Goal: Task Accomplishment & Management: Manage account settings

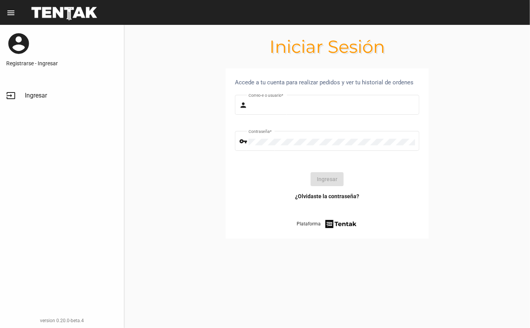
type input "danke.hmb@gmail.com"
click at [317, 176] on button "Ingresar" at bounding box center [327, 179] width 33 height 14
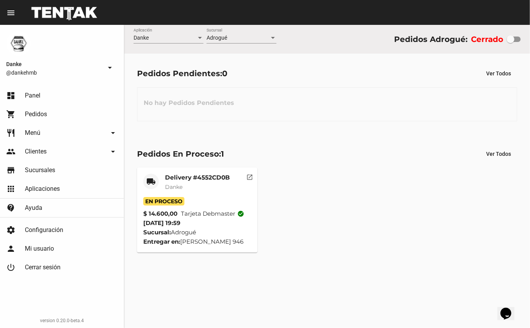
click at [509, 36] on div at bounding box center [511, 39] width 8 height 8
click at [510, 42] on input "checkbox" at bounding box center [510, 42] width 0 height 0
checkbox input "true"
click at [510, 35] on div at bounding box center [511, 39] width 8 height 8
click at [510, 42] on input "checkbox" at bounding box center [510, 42] width 0 height 0
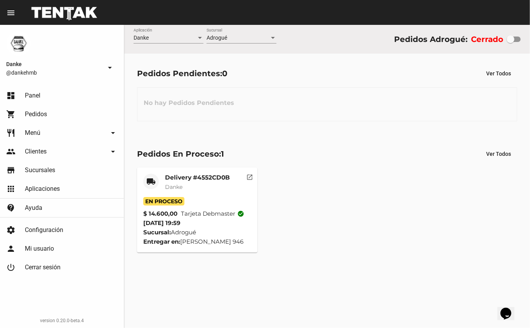
checkbox input "true"
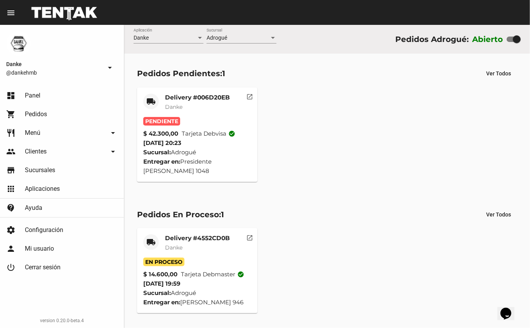
click at [213, 94] on mat-card-title "Delivery #006D20EB" at bounding box center [197, 98] width 65 height 8
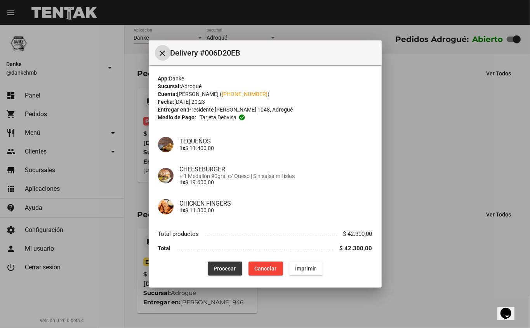
click at [216, 267] on span "Procesar" at bounding box center [225, 268] width 22 height 6
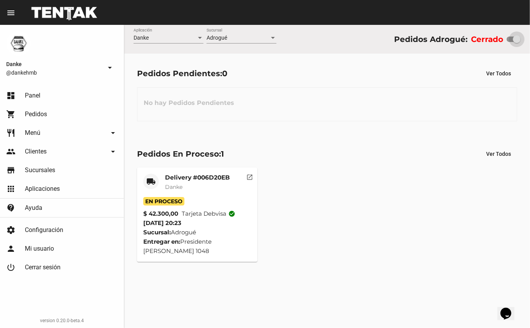
checkbox input "true"
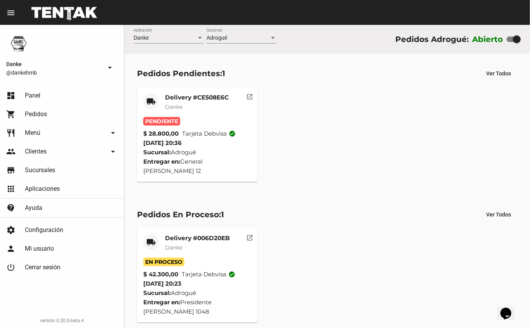
click at [196, 104] on mat-card-subtitle "Danke" at bounding box center [197, 107] width 64 height 8
click at [209, 234] on mat-card-title "Delivery #006D20EB" at bounding box center [197, 238] width 65 height 8
click at [210, 234] on mat-card-title "Delivery #006D20EB" at bounding box center [197, 238] width 65 height 8
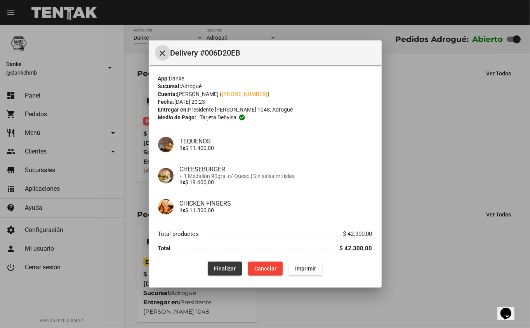
click at [224, 268] on span "Finalizar" at bounding box center [225, 268] width 22 height 6
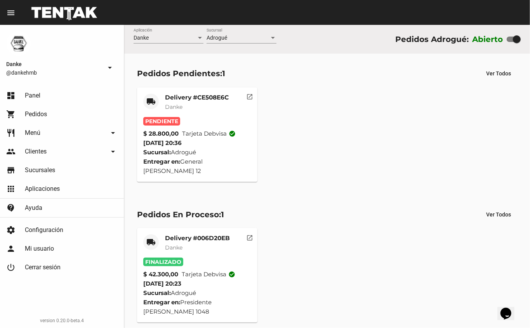
click at [207, 95] on mat-card-title "Delivery #CE508E6C" at bounding box center [197, 98] width 64 height 8
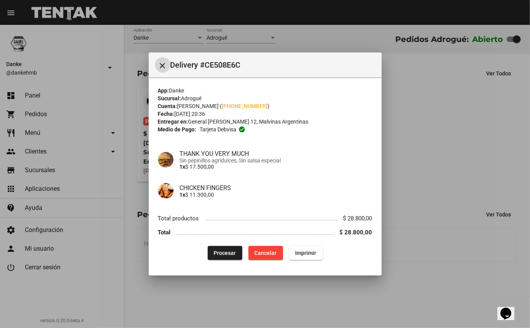
click at [226, 255] on span "Procesar" at bounding box center [225, 253] width 22 height 6
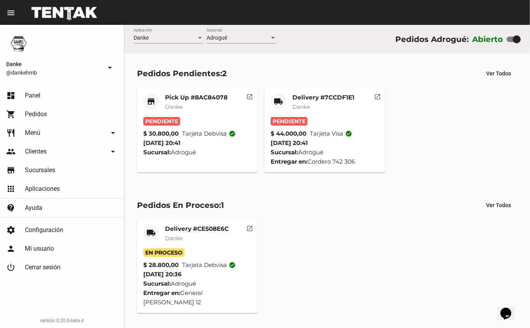
click at [343, 104] on mat-card-subtitle "Danke" at bounding box center [323, 107] width 62 height 8
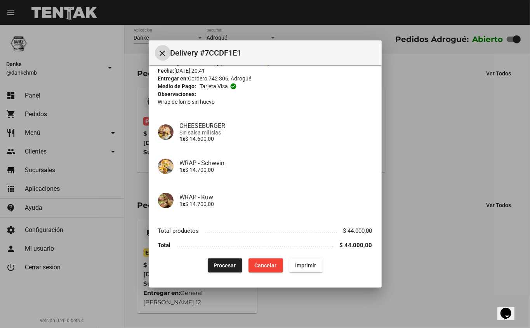
scroll to position [31, 0]
click at [214, 263] on span "Procesar" at bounding box center [225, 265] width 22 height 6
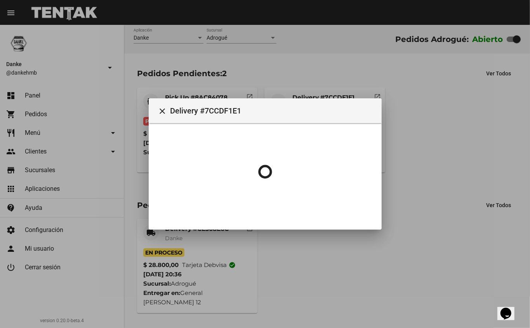
scroll to position [0, 0]
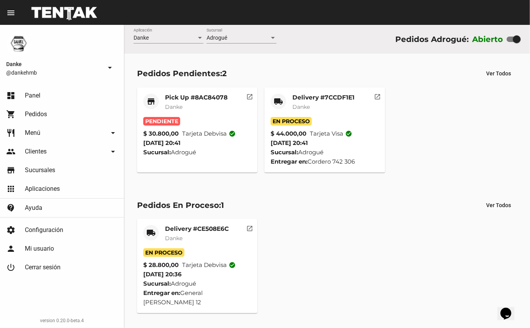
click at [203, 106] on mat-card-subtitle "Danke" at bounding box center [196, 107] width 63 height 8
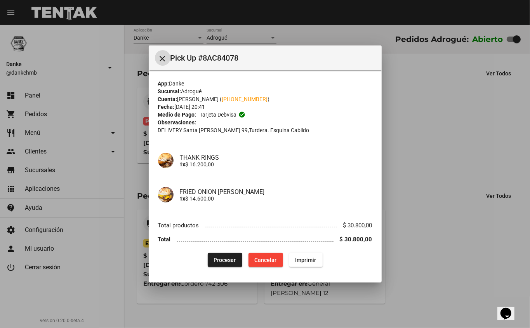
click at [224, 261] on span "Procesar" at bounding box center [225, 260] width 22 height 6
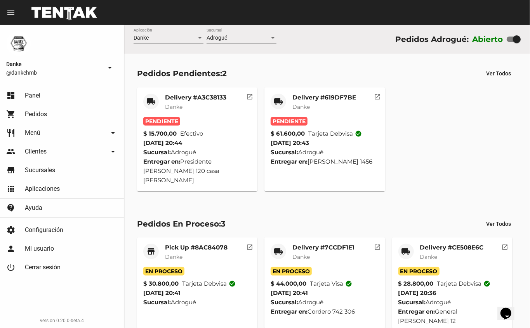
click at [327, 106] on mat-card-subtitle "Danke" at bounding box center [324, 107] width 64 height 8
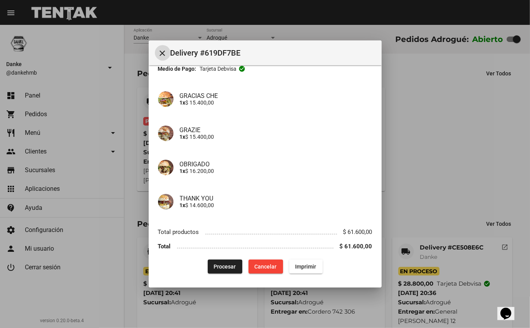
scroll to position [50, 0]
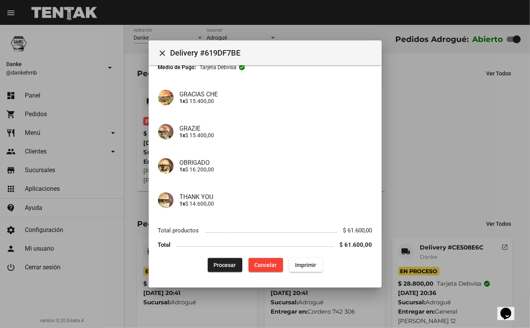
click at [229, 263] on span "Procesar" at bounding box center [225, 265] width 22 height 6
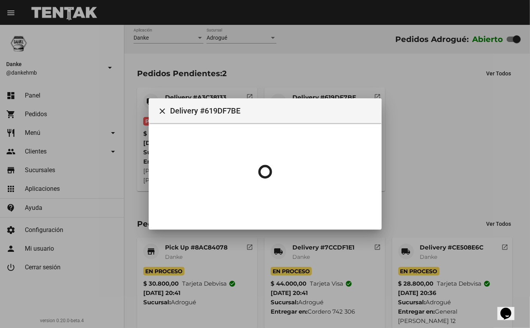
scroll to position [0, 0]
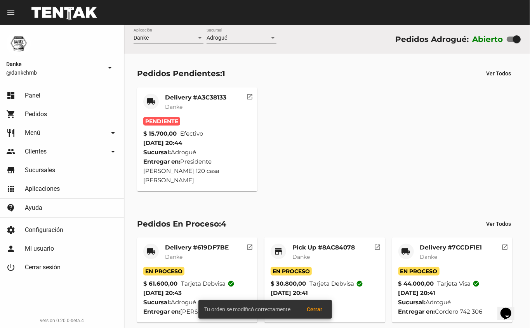
click at [215, 106] on mat-card-subtitle "Danke" at bounding box center [195, 107] width 61 height 8
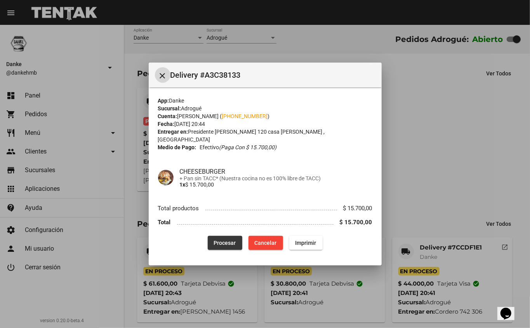
click at [232, 240] on span "Procesar" at bounding box center [225, 243] width 22 height 6
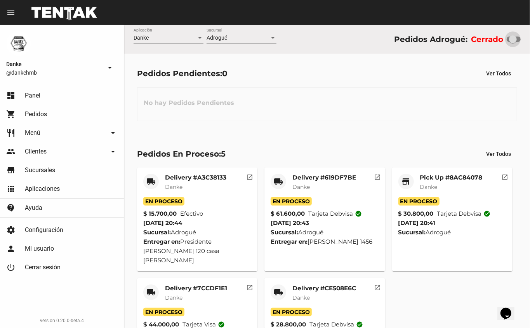
checkbox input "true"
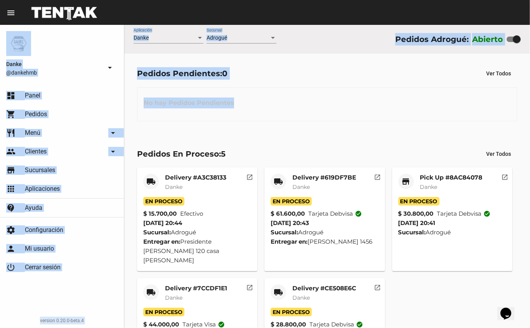
drag, startPoint x: 523, startPoint y: 83, endPoint x: 530, endPoint y: -45, distance: 127.9
click at [530, 0] on html "menu Resumen Danke @dankehmb arrow_drop_down dashboard Panel shopping_cart Pedi…" at bounding box center [265, 164] width 530 height 328
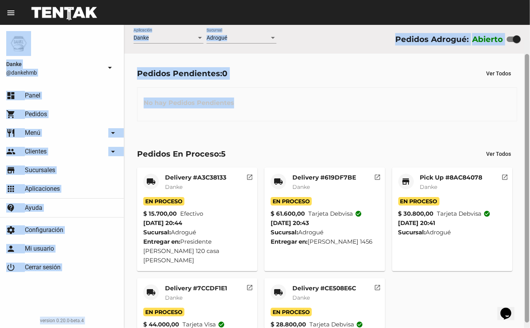
scroll to position [39, 0]
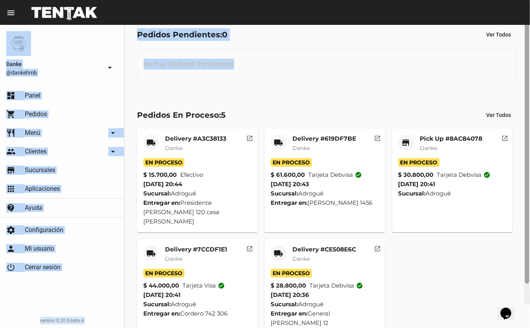
drag, startPoint x: 528, startPoint y: 69, endPoint x: 530, endPoint y: 225, distance: 156.1
click at [530, 225] on div at bounding box center [527, 153] width 6 height 303
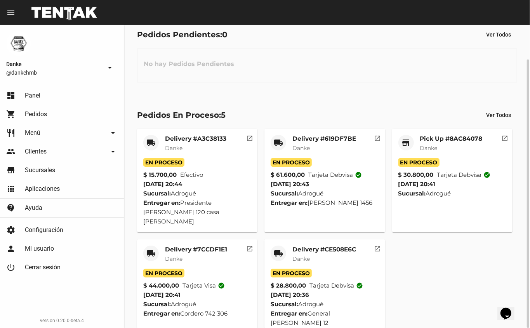
click at [420, 255] on div "local_shipping Delivery #A3C38133 Danke En Proceso $ 15.700,00 Efectivo 19/9/25…" at bounding box center [327, 231] width 387 height 212
click at [336, 245] on mat-card-title "Delivery #CE508E6C" at bounding box center [324, 249] width 64 height 8
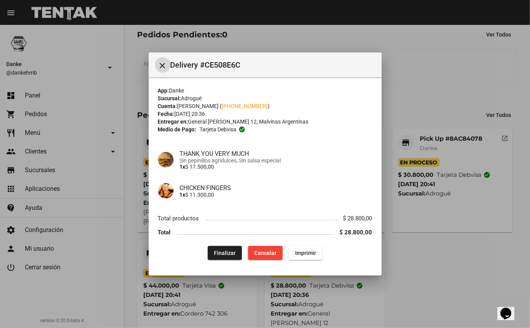
click at [224, 252] on span "Finalizar" at bounding box center [225, 253] width 22 height 6
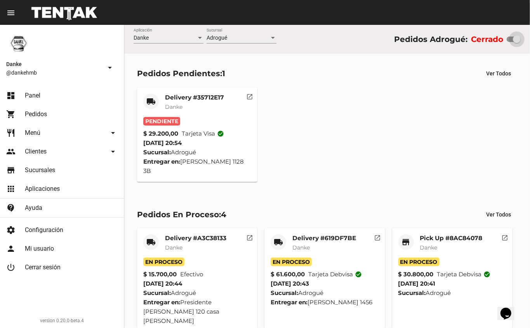
checkbox input "true"
click at [202, 103] on mat-card-subtitle "Danke" at bounding box center [194, 107] width 59 height 8
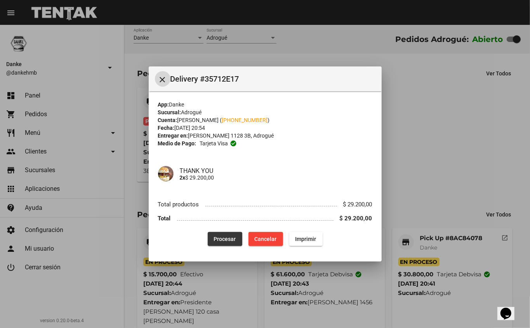
click at [224, 238] on span "Procesar" at bounding box center [225, 239] width 22 height 6
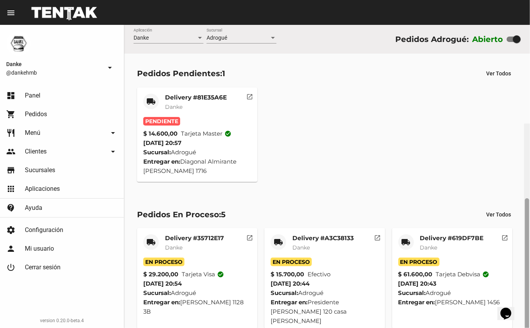
scroll to position [99, 0]
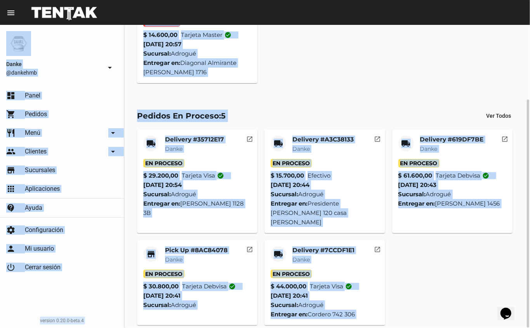
drag, startPoint x: 530, startPoint y: 316, endPoint x: 530, endPoint y: 352, distance: 36.1
click at [530, 327] on html "menu Resumen Danke @dankehmb arrow_drop_down dashboard Panel shopping_cart Pedi…" at bounding box center [265, 164] width 530 height 328
click at [327, 246] on mat-card-title "Delivery #7CCDF1E1" at bounding box center [323, 250] width 62 height 8
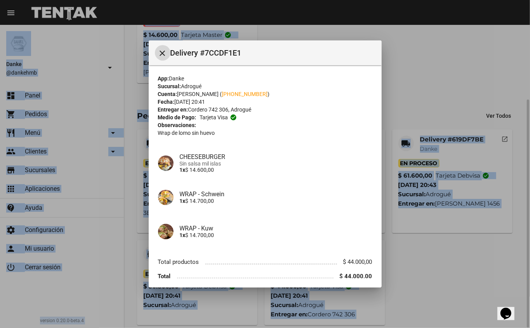
scroll to position [31, 0]
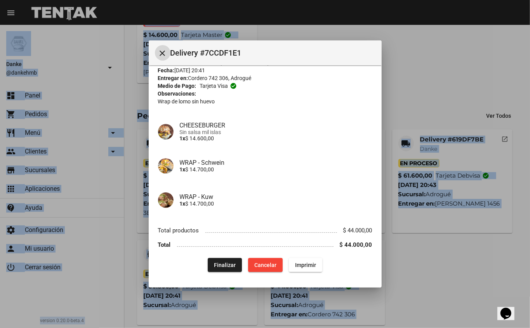
click at [225, 262] on span "Finalizar" at bounding box center [225, 265] width 22 height 6
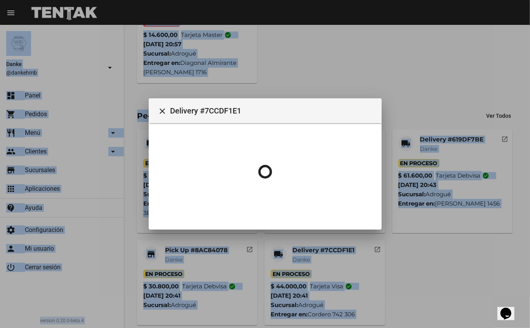
scroll to position [0, 0]
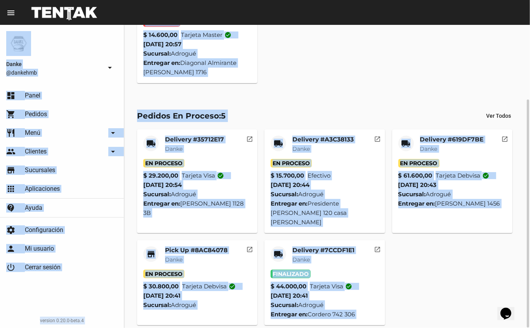
click at [418, 262] on div "local_shipping Delivery #35712E17 Danke En Proceso $ 29.200,00 Tarjeta visa che…" at bounding box center [327, 227] width 387 height 202
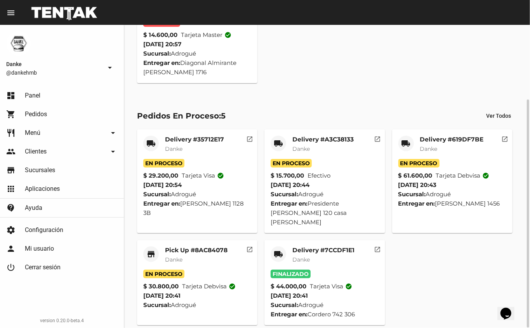
click at [200, 246] on mat-card-title "Pick Up #8AC84078" at bounding box center [196, 250] width 63 height 8
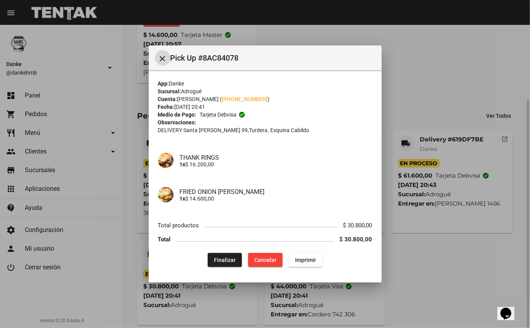
scroll to position [89, 0]
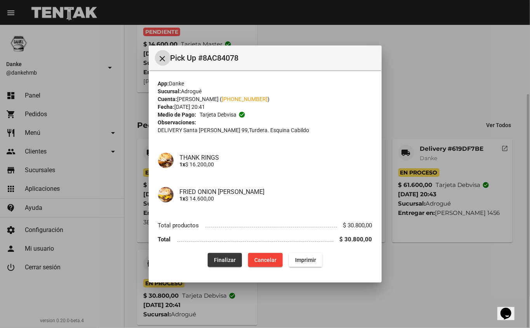
click at [221, 257] on span "Finalizar" at bounding box center [225, 260] width 22 height 6
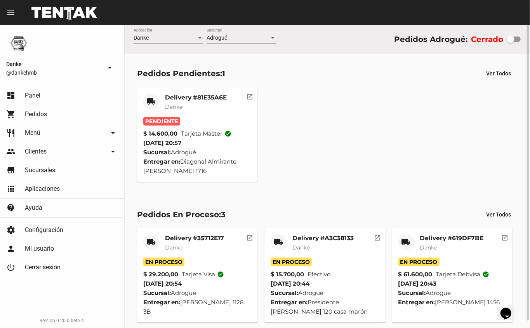
click at [210, 95] on mat-card-title "Delivery #81E35A6E" at bounding box center [196, 98] width 62 height 8
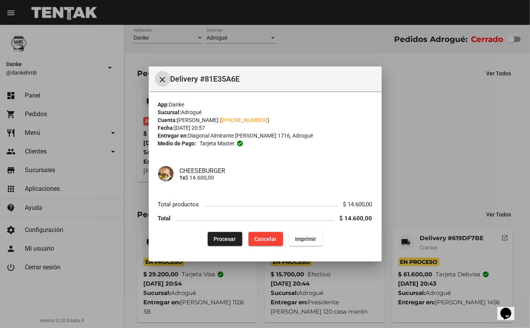
click at [231, 239] on span "Procesar" at bounding box center [225, 239] width 22 height 6
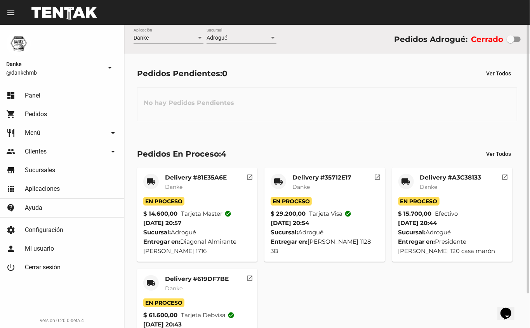
click at [513, 37] on div at bounding box center [511, 39] width 8 height 8
click at [511, 42] on input "checkbox" at bounding box center [510, 42] width 0 height 0
checkbox input "true"
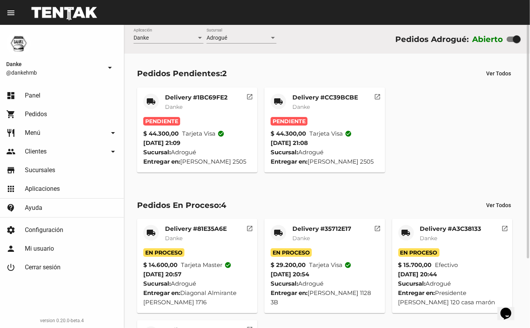
click at [338, 97] on mat-card-title "Delivery #CC39BCBE" at bounding box center [325, 98] width 66 height 8
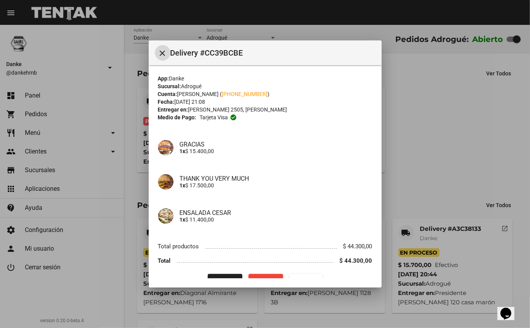
scroll to position [16, 0]
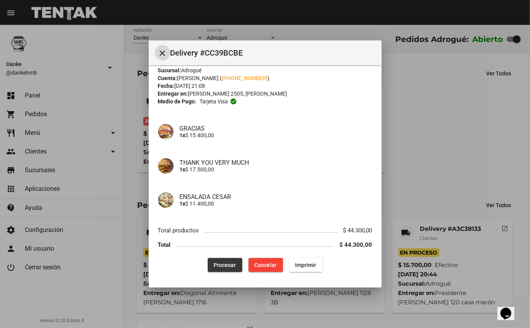
click at [214, 268] on button "Procesar" at bounding box center [225, 265] width 35 height 14
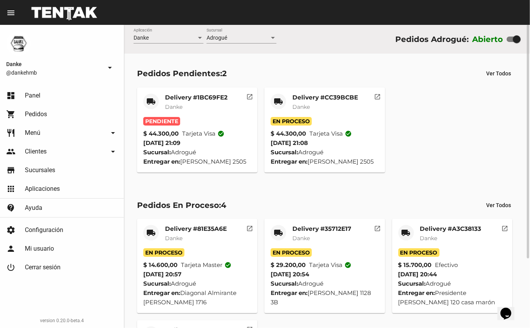
click at [215, 104] on mat-card-subtitle "Danke" at bounding box center [196, 107] width 63 height 8
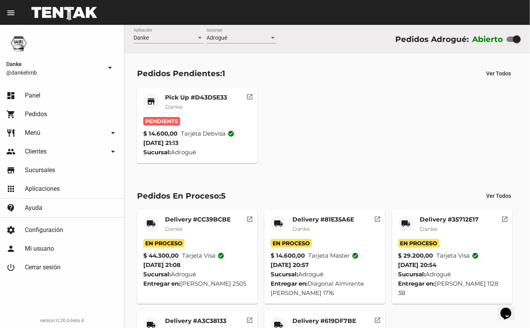
click at [203, 95] on mat-card-title "Pick Up #D43D5E33" at bounding box center [196, 98] width 62 height 8
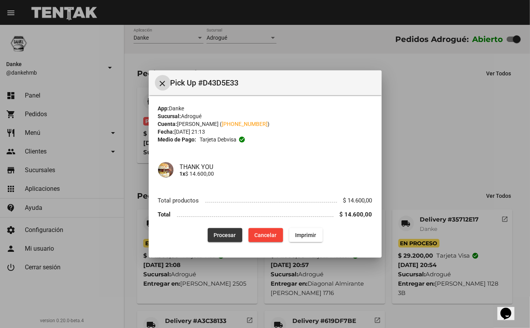
click at [221, 234] on span "Procesar" at bounding box center [225, 235] width 22 height 6
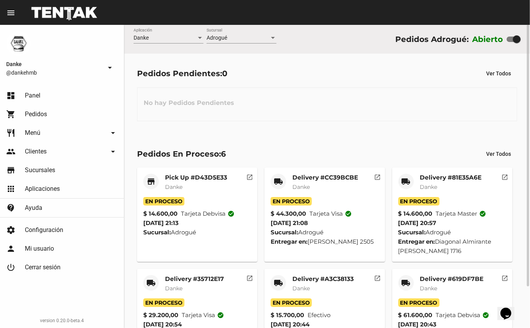
click at [454, 176] on mat-card-title "Delivery #81E35A6E" at bounding box center [451, 178] width 62 height 8
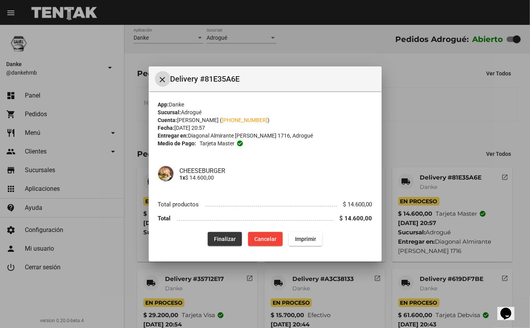
click at [224, 238] on span "Finalizar" at bounding box center [225, 239] width 22 height 6
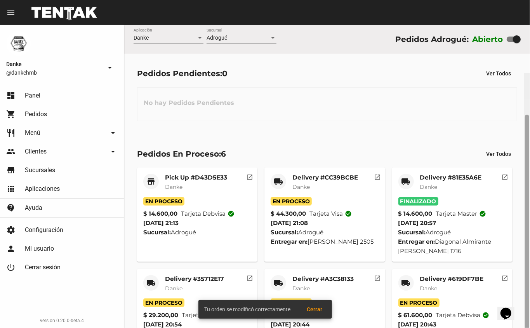
scroll to position [48, 0]
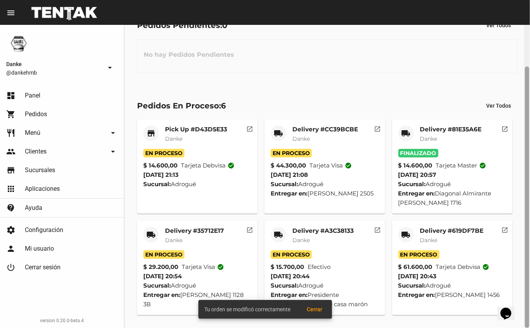
drag, startPoint x: 530, startPoint y: 140, endPoint x: 530, endPoint y: 160, distance: 20.6
click at [530, 160] on div at bounding box center [527, 176] width 6 height 303
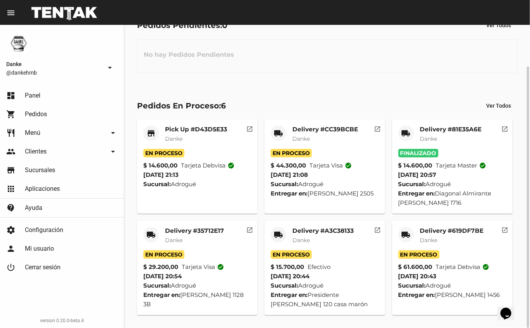
click at [460, 234] on mat-card-title "Delivery #619DF7BE" at bounding box center [452, 231] width 64 height 8
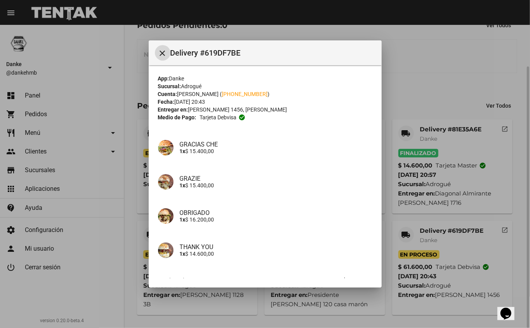
scroll to position [50, 0]
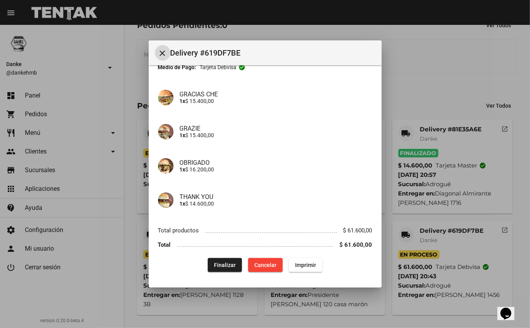
click at [222, 262] on span "Finalizar" at bounding box center [225, 265] width 22 height 6
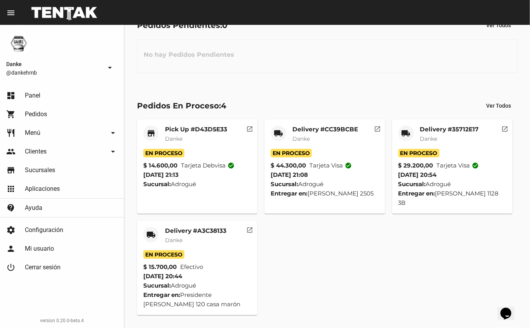
scroll to position [39, 0]
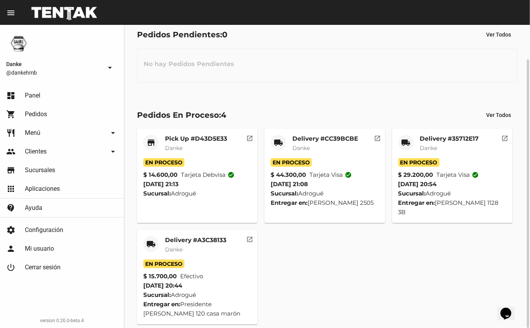
click at [461, 135] on mat-card-title "Delivery #35712E17" at bounding box center [449, 139] width 59 height 8
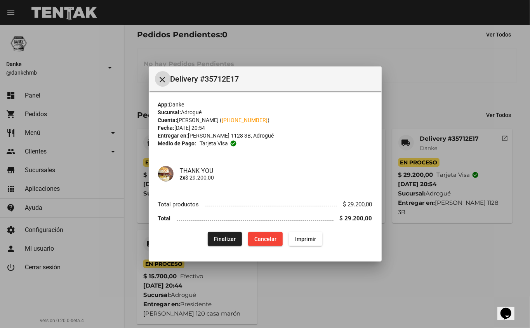
click at [222, 238] on span "Finalizar" at bounding box center [225, 239] width 22 height 6
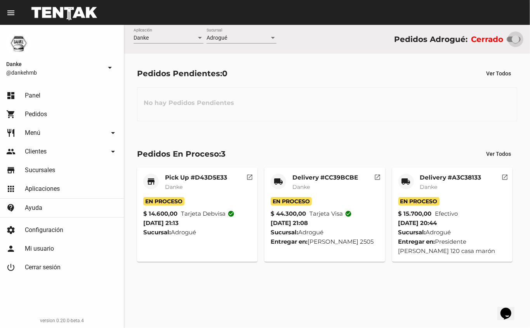
checkbox input "true"
click at [200, 185] on mat-card-subtitle "Danke" at bounding box center [196, 187] width 62 height 8
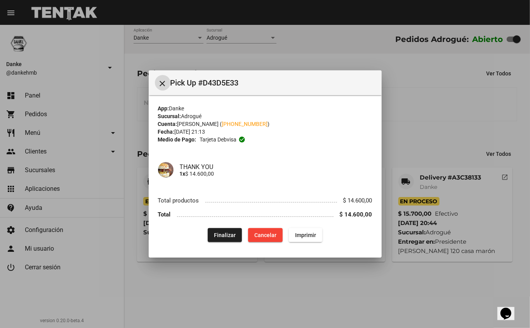
click at [227, 237] on span "Finalizar" at bounding box center [225, 235] width 22 height 6
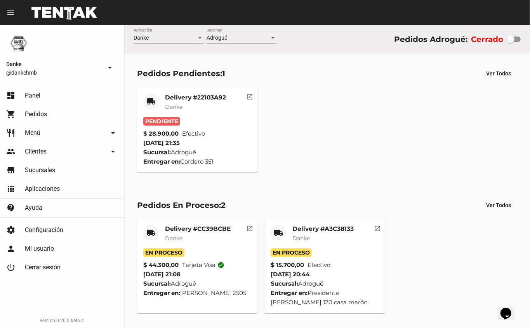
click at [213, 97] on mat-card-title "Delivery #22103A92" at bounding box center [195, 98] width 61 height 8
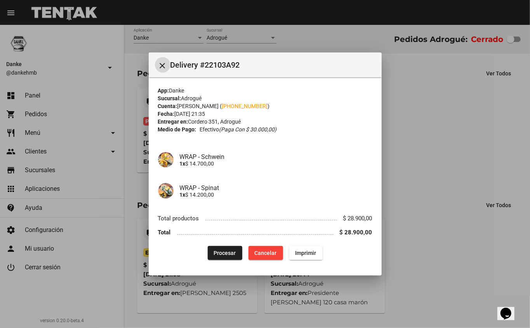
click at [226, 250] on span "Procesar" at bounding box center [225, 253] width 22 height 6
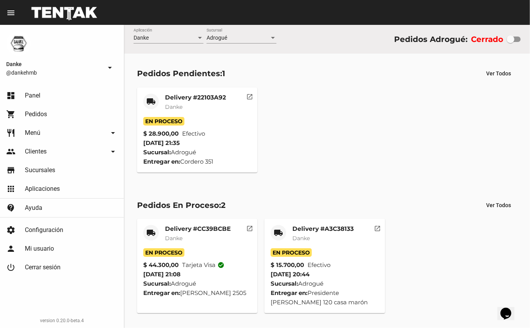
checkbox input "true"
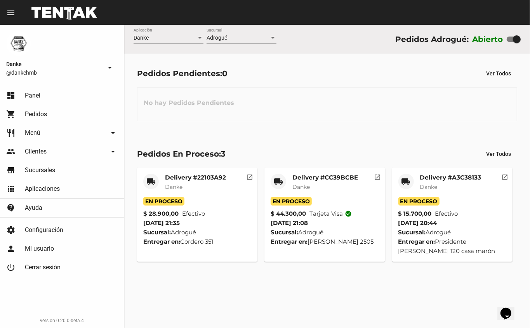
click at [50, 110] on link "shopping_cart Pedidos" at bounding box center [62, 114] width 124 height 19
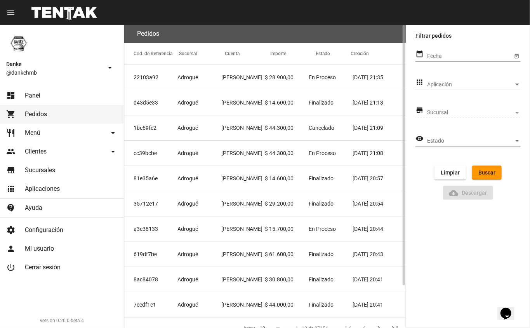
click at [258, 255] on mat-cell "Lucila Herrero" at bounding box center [243, 254] width 44 height 25
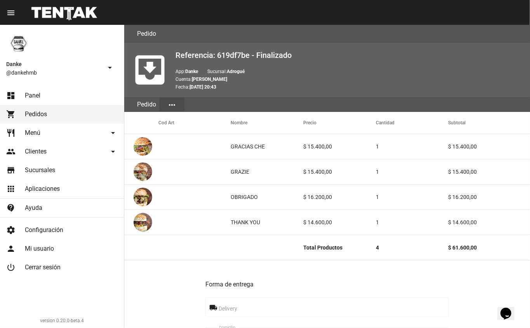
scroll to position [303, 0]
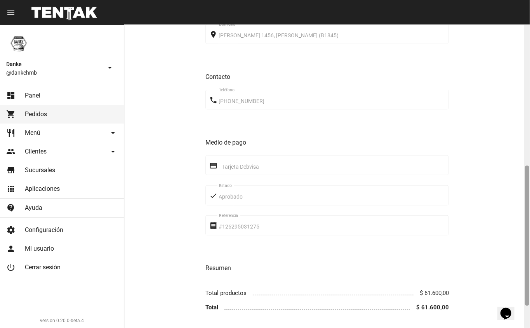
drag, startPoint x: 530, startPoint y: 144, endPoint x: 530, endPoint y: 214, distance: 69.9
click at [530, 214] on div at bounding box center [527, 176] width 6 height 303
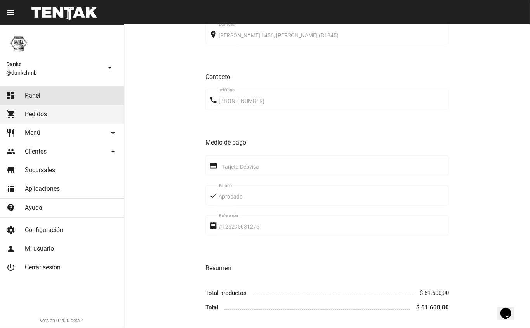
click at [36, 98] on span "Panel" at bounding box center [33, 96] width 16 height 8
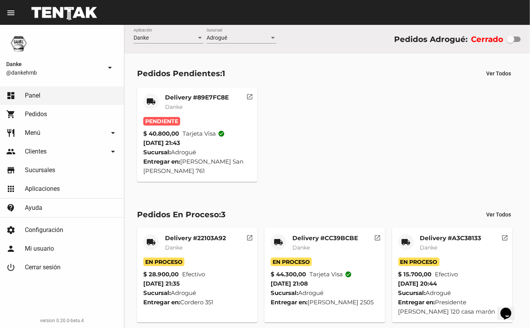
click at [514, 38] on div at bounding box center [511, 39] width 8 height 8
click at [511, 42] on input "checkbox" at bounding box center [510, 42] width 0 height 0
checkbox input "false"
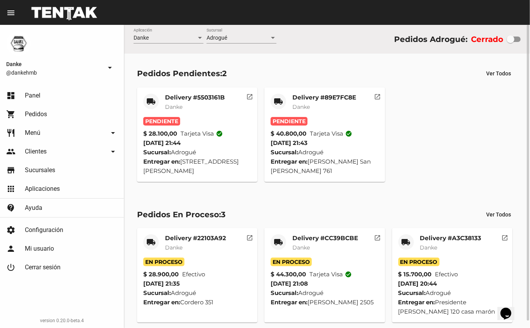
click at [339, 98] on mat-card-title "Delivery #89E7FC8E" at bounding box center [324, 98] width 64 height 8
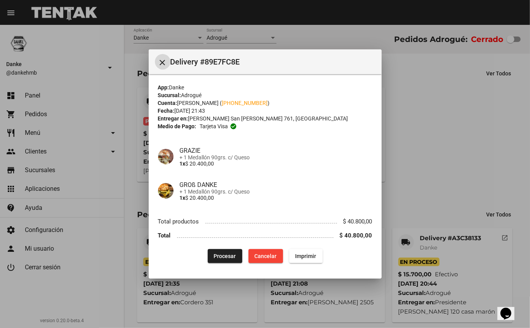
click at [228, 255] on span "Procesar" at bounding box center [225, 256] width 22 height 6
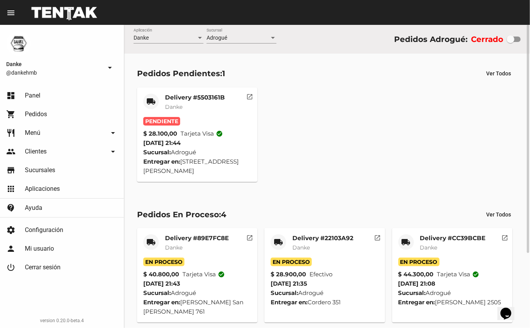
click at [210, 98] on mat-card-title "Delivery #5503161B" at bounding box center [195, 98] width 60 height 8
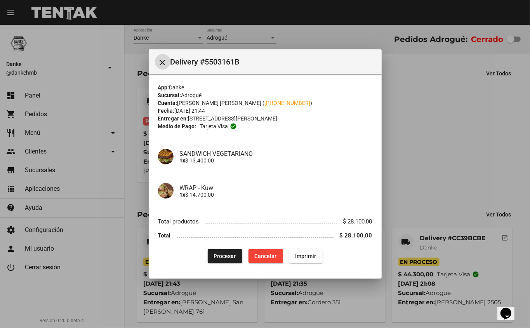
click at [220, 256] on span "Procesar" at bounding box center [225, 256] width 22 height 6
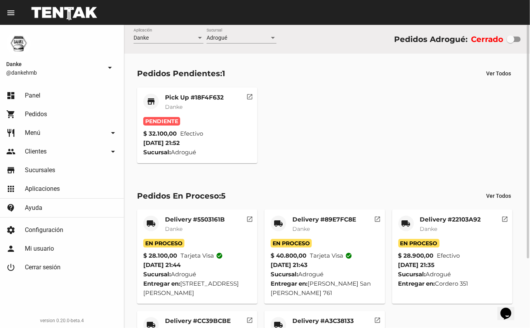
click at [202, 94] on mat-card-title "Pick Up #18F4F632" at bounding box center [194, 98] width 59 height 8
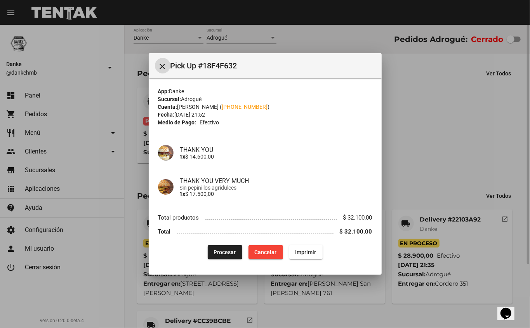
click at [224, 250] on span "Procesar" at bounding box center [225, 252] width 22 height 6
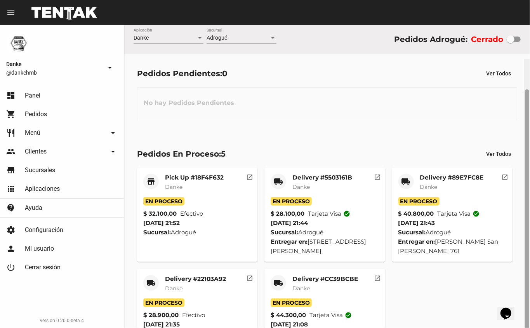
scroll to position [39, 0]
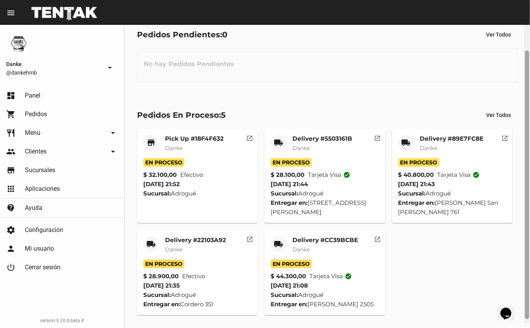
drag, startPoint x: 529, startPoint y: 190, endPoint x: 530, endPoint y: 228, distance: 38.1
click at [530, 228] on div at bounding box center [527, 171] width 6 height 303
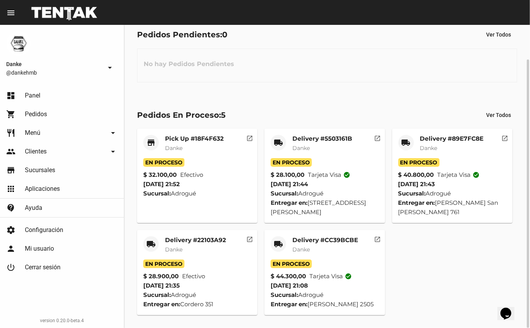
click at [208, 245] on mat-card-subtitle "Danke" at bounding box center [195, 249] width 61 height 8
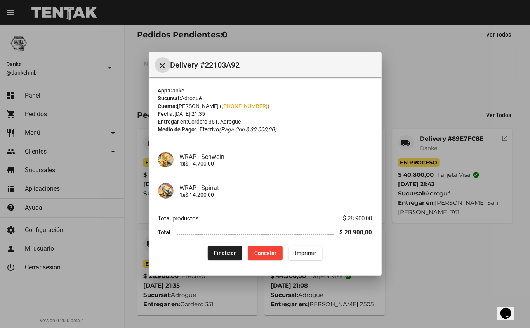
click at [227, 252] on span "Finalizar" at bounding box center [225, 253] width 22 height 6
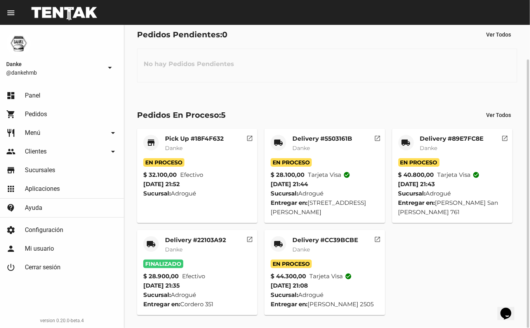
click at [332, 246] on mat-card-subtitle "Danke" at bounding box center [325, 249] width 66 height 8
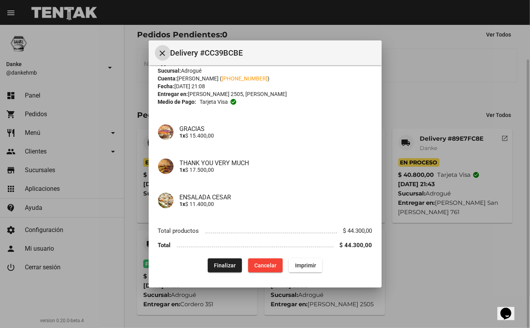
scroll to position [16, 0]
click at [224, 262] on span "Finalizar" at bounding box center [225, 265] width 22 height 6
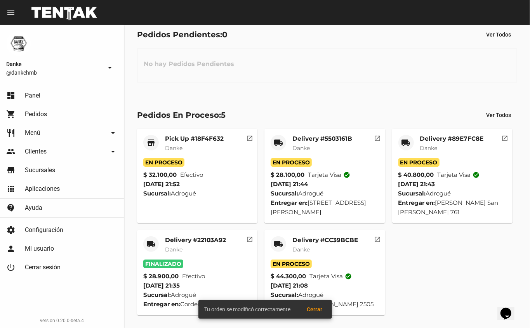
scroll to position [0, 0]
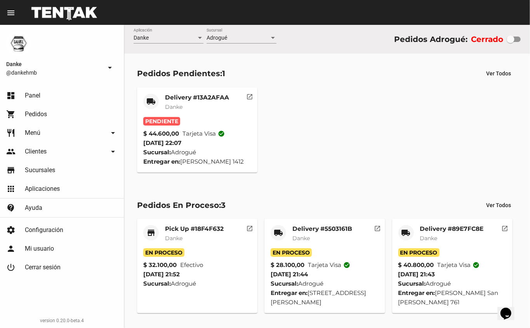
click at [210, 97] on mat-card-title "Delivery #13A2AFAA" at bounding box center [197, 98] width 64 height 8
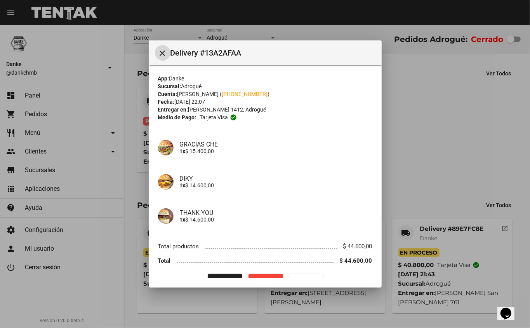
scroll to position [16, 0]
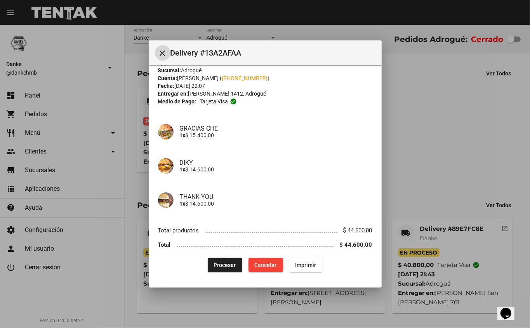
click at [223, 262] on span "Procesar" at bounding box center [225, 265] width 22 height 6
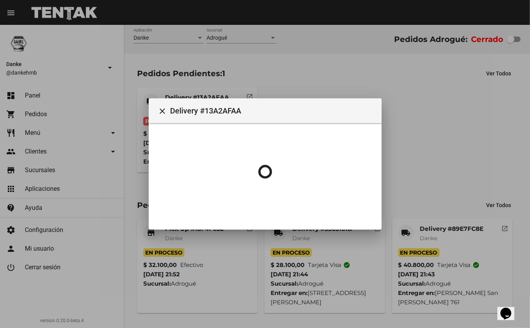
scroll to position [0, 0]
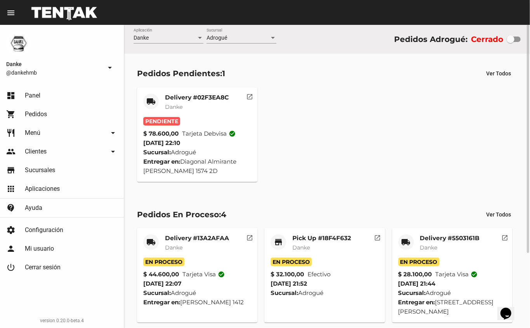
click at [213, 98] on mat-card-title "Delivery #02F3EA8C" at bounding box center [197, 98] width 64 height 8
click at [340, 244] on mat-card-subtitle "Danke" at bounding box center [321, 247] width 59 height 8
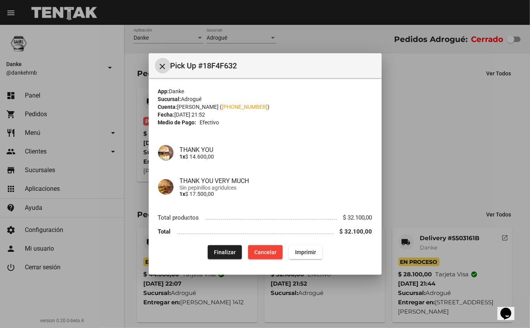
click at [225, 252] on span "Finalizar" at bounding box center [225, 252] width 22 height 6
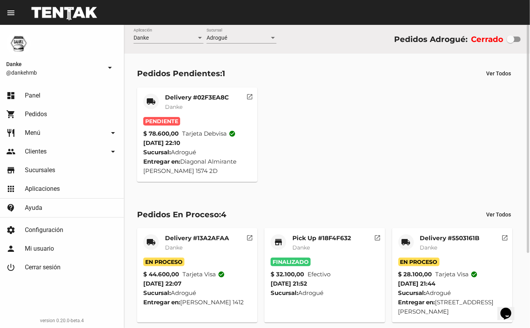
click at [331, 254] on div "Pick Up #18F4F632 Danke" at bounding box center [321, 245] width 59 height 23
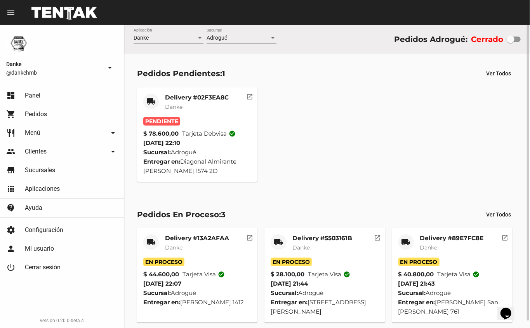
click at [210, 104] on mat-card-subtitle "Danke" at bounding box center [197, 107] width 64 height 8
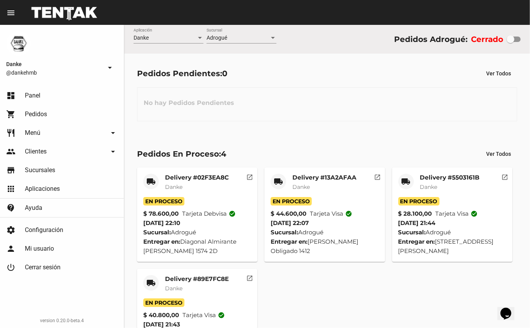
click at [41, 111] on span "Pedidos" at bounding box center [36, 114] width 22 height 8
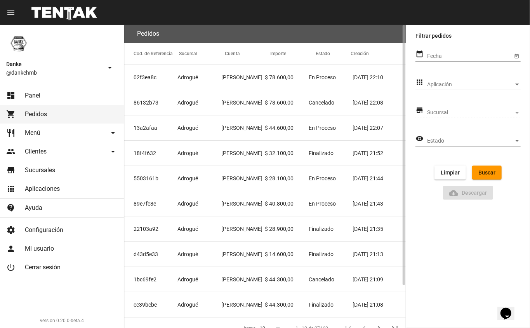
click at [251, 75] on mat-cell "[PERSON_NAME]" at bounding box center [243, 77] width 44 height 25
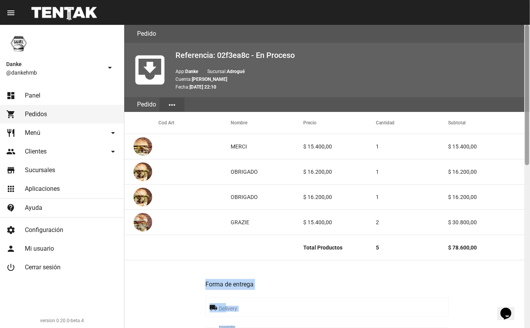
drag, startPoint x: 251, startPoint y: 75, endPoint x: 530, endPoint y: 218, distance: 313.5
click at [530, 218] on div "Pedido move_to_inbox Referencia: 02f3ea8c - En Proceso App: Danke Sucursal: Adr…" at bounding box center [327, 176] width 406 height 303
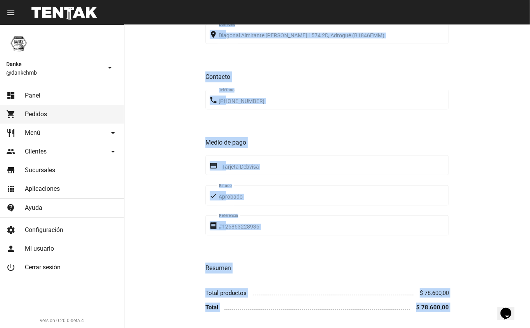
click at [395, 155] on div "Forma de entrega local_shipping Delivery place Diagonal [STREET_ADDRESS] (B1846…" at bounding box center [326, 144] width 243 height 354
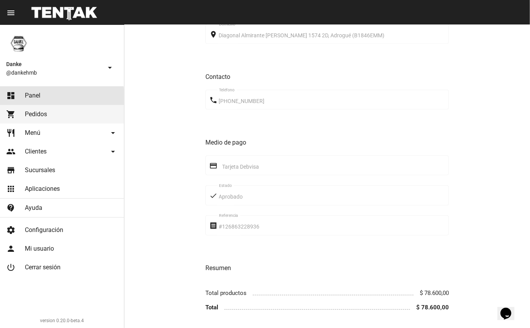
click at [39, 97] on span "Panel" at bounding box center [33, 96] width 16 height 8
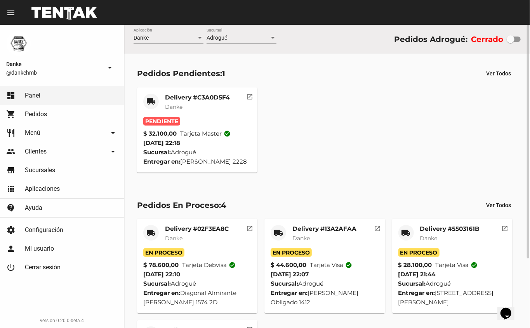
click at [210, 94] on mat-card-title "Delivery #C3A0D5F4" at bounding box center [197, 98] width 65 height 8
click at [199, 245] on div "Delivery #02F3EA8C Danke" at bounding box center [197, 236] width 64 height 23
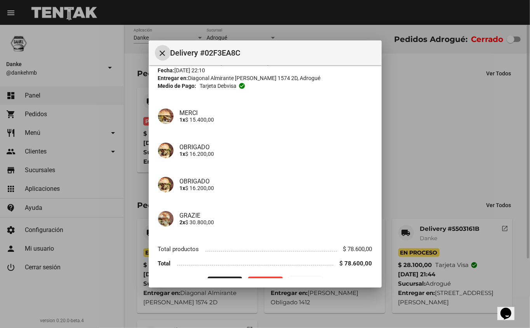
scroll to position [36, 0]
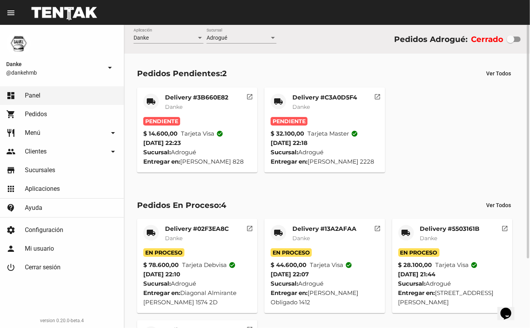
click at [354, 103] on mat-card-subtitle "Danke" at bounding box center [324, 107] width 65 height 8
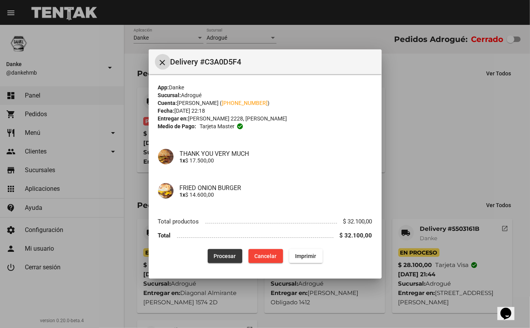
click at [232, 256] on span "Procesar" at bounding box center [225, 256] width 22 height 6
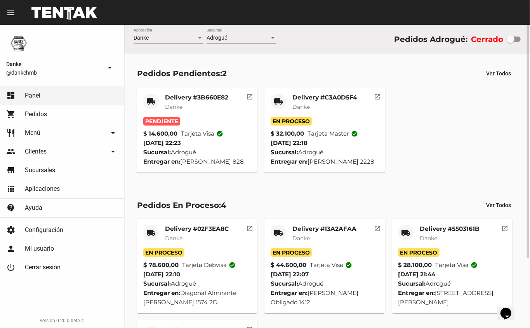
click at [210, 95] on mat-card-title "Delivery #3B660E82" at bounding box center [196, 98] width 63 height 8
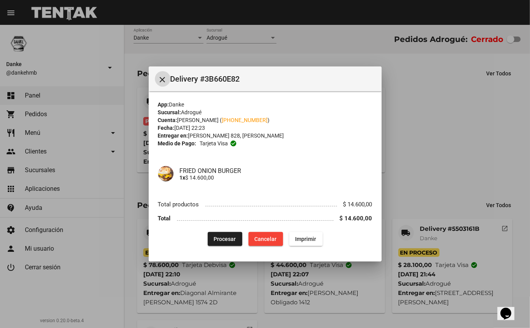
click at [226, 238] on span "Procesar" at bounding box center [225, 239] width 22 height 6
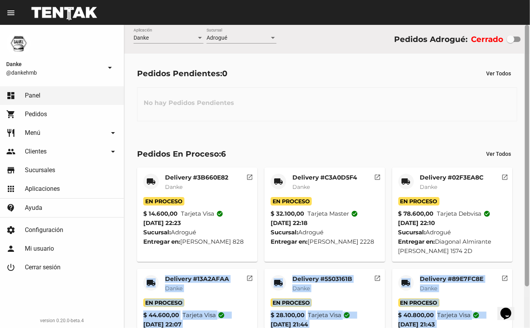
drag, startPoint x: 226, startPoint y: 238, endPoint x: 530, endPoint y: 105, distance: 331.4
click at [530, 105] on div "Danke Aplicación Adrogué Sucursal Pedidos Adrogué: Cerrado Pedidos Pendientes: …" at bounding box center [327, 176] width 406 height 303
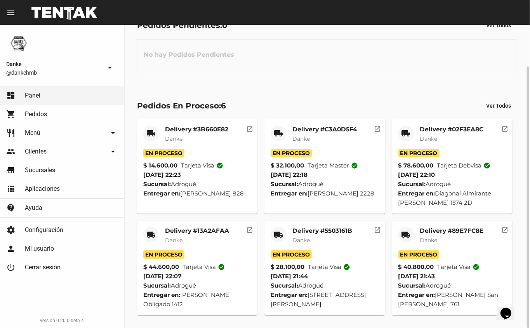
click at [352, 78] on div "Pedidos Pendientes: 0 Ver Todos No hay Pedidos Pendientes" at bounding box center [327, 45] width 406 height 80
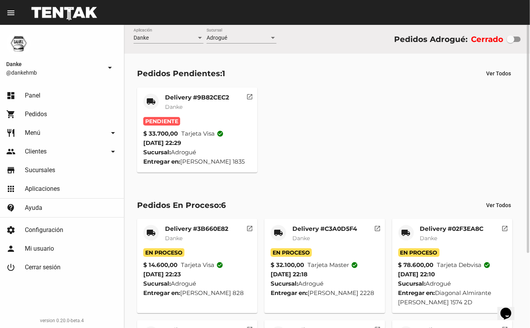
click at [212, 100] on mat-card-title "Delivery #9B82CEC2" at bounding box center [197, 98] width 64 height 8
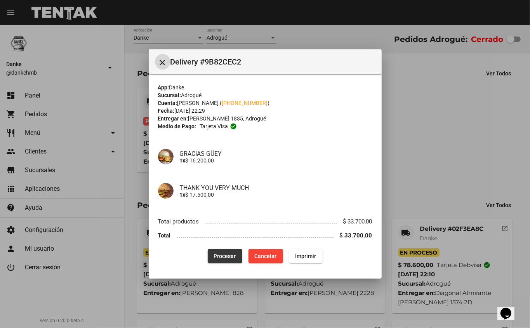
click at [224, 258] on span "Procesar" at bounding box center [225, 256] width 22 height 6
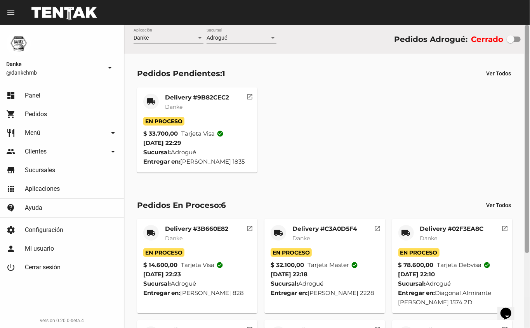
scroll to position [99, 0]
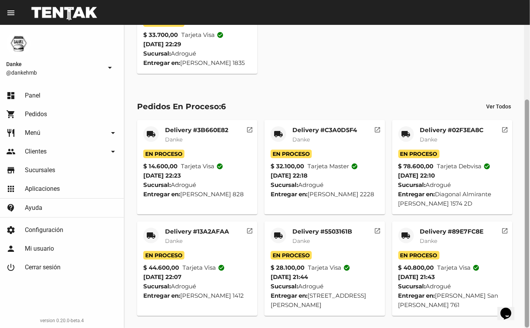
drag, startPoint x: 529, startPoint y: 193, endPoint x: 530, endPoint y: 352, distance: 158.8
click at [530, 327] on html "menu Resumen Danke @dankehmb arrow_drop_down dashboard Panel shopping_cart Pedi…" at bounding box center [265, 164] width 530 height 328
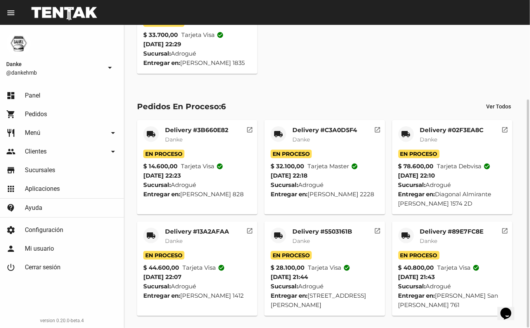
click at [333, 238] on mat-card-subtitle "Danke" at bounding box center [322, 241] width 60 height 8
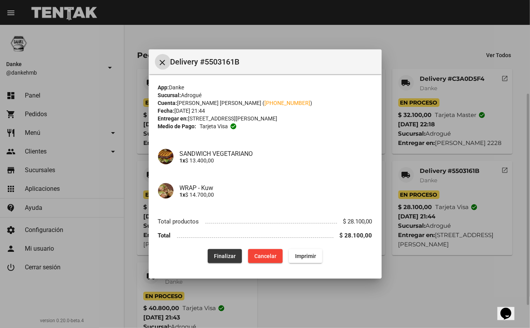
click at [228, 255] on span "Finalizar" at bounding box center [225, 256] width 22 height 6
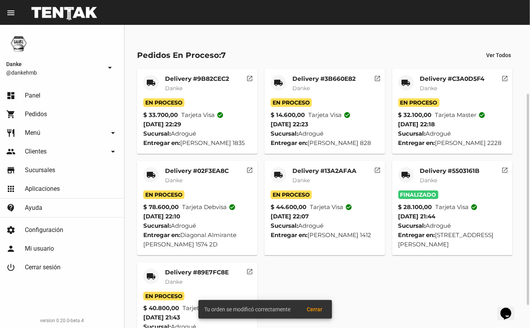
click at [345, 173] on mat-card-title "Delivery #13A2AFAA" at bounding box center [324, 171] width 64 height 8
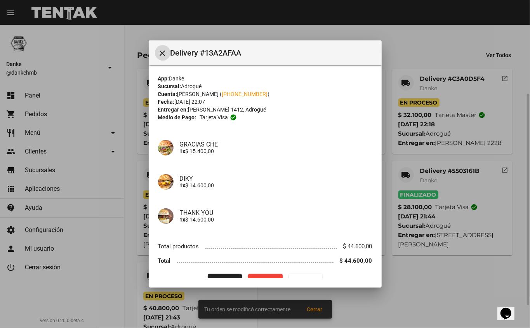
scroll to position [16, 0]
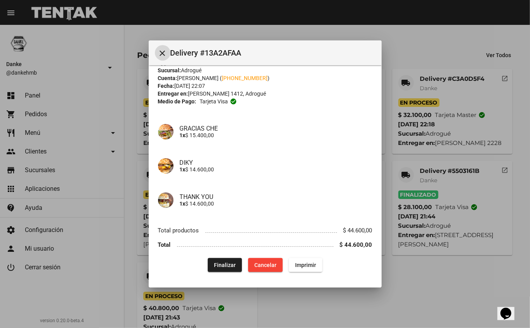
click at [224, 264] on span "Finalizar" at bounding box center [225, 265] width 22 height 6
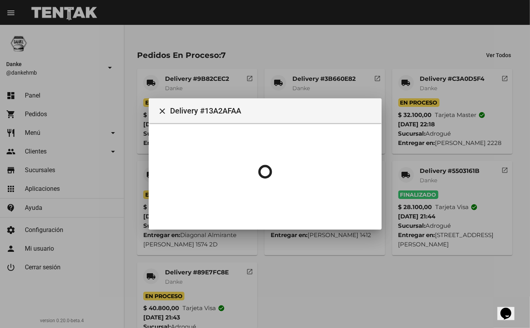
scroll to position [0, 0]
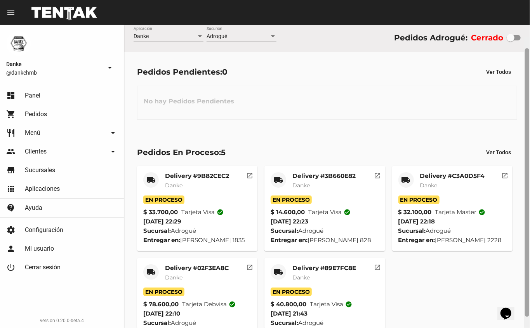
scroll to position [39, 0]
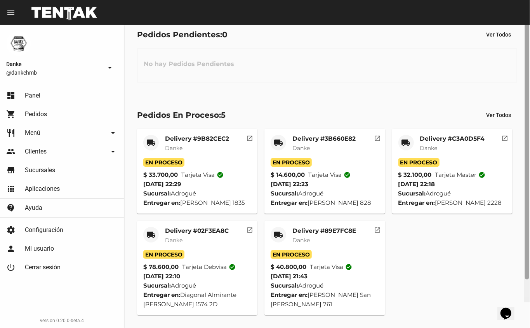
drag, startPoint x: 529, startPoint y: 263, endPoint x: 530, endPoint y: 352, distance: 88.5
click at [530, 327] on html "menu Resumen Danke @dankehmb arrow_drop_down dashboard Panel shopping_cart Pedi…" at bounding box center [265, 164] width 530 height 328
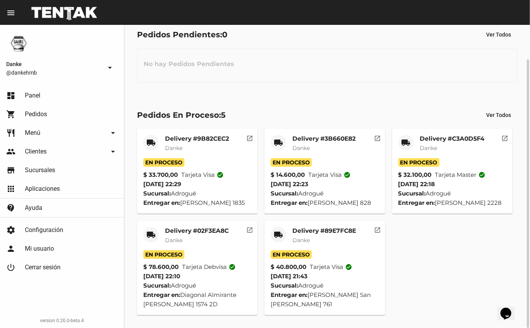
click at [339, 236] on mat-card-subtitle "Danke" at bounding box center [324, 240] width 64 height 8
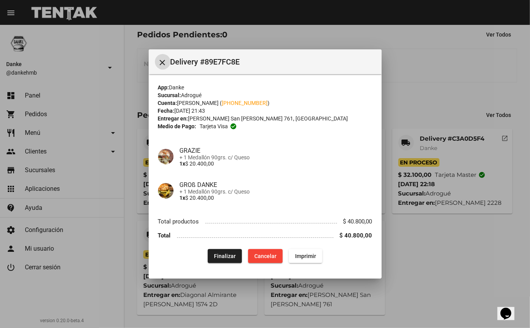
click at [226, 255] on span "Finalizar" at bounding box center [225, 256] width 22 height 6
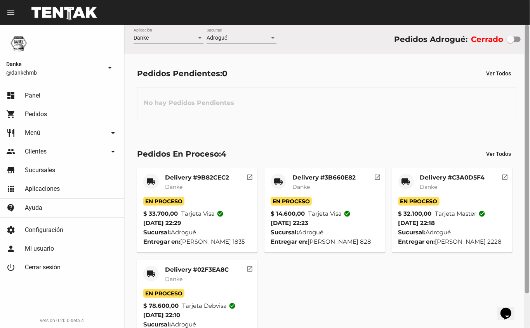
scroll to position [39, 0]
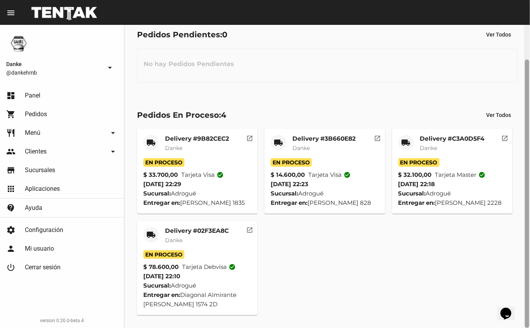
drag, startPoint x: 530, startPoint y: 237, endPoint x: 530, endPoint y: 297, distance: 59.8
click at [530, 297] on div at bounding box center [527, 176] width 6 height 303
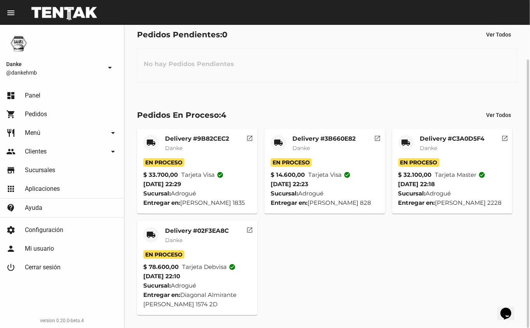
click at [224, 232] on mat-card-title "Delivery #02F3EA8C" at bounding box center [197, 231] width 64 height 8
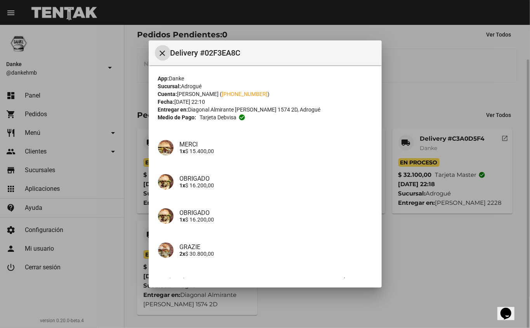
scroll to position [50, 0]
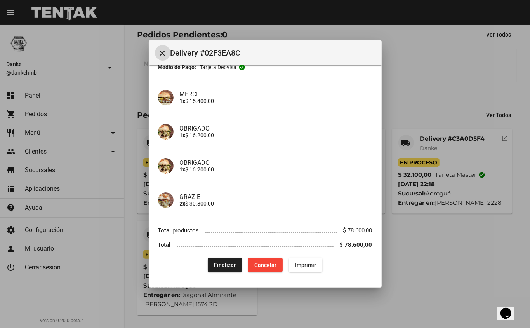
click at [224, 264] on span "Finalizar" at bounding box center [225, 265] width 22 height 6
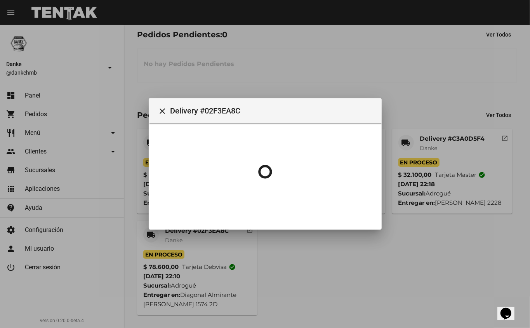
scroll to position [0, 0]
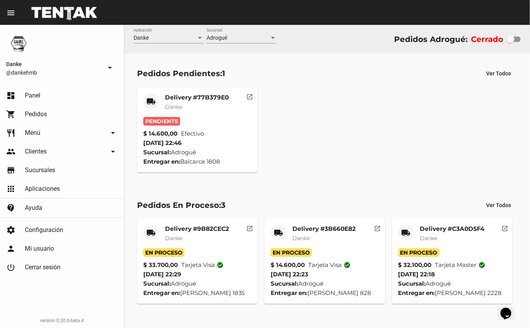
click at [197, 103] on mat-card-subtitle "Danke" at bounding box center [197, 107] width 64 height 8
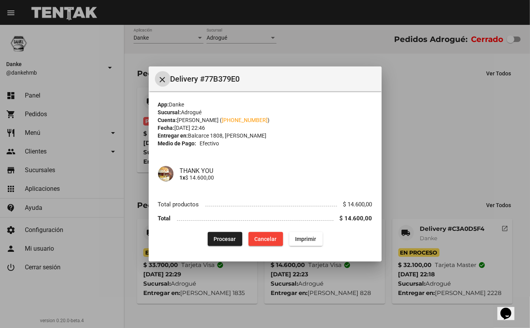
click at [221, 238] on span "Procesar" at bounding box center [225, 239] width 22 height 6
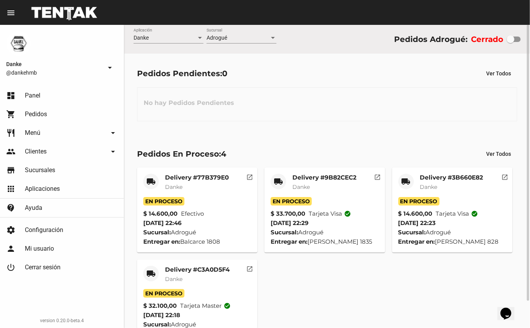
click at [348, 186] on mat-card-subtitle "Danke" at bounding box center [324, 187] width 64 height 8
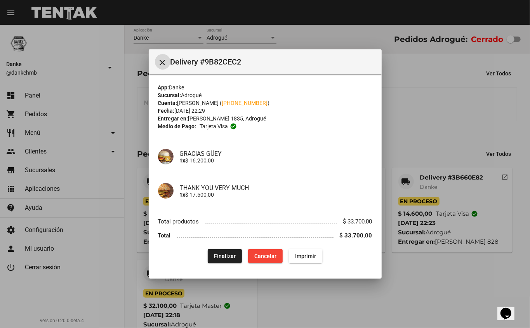
click at [228, 255] on span "Finalizar" at bounding box center [225, 256] width 22 height 6
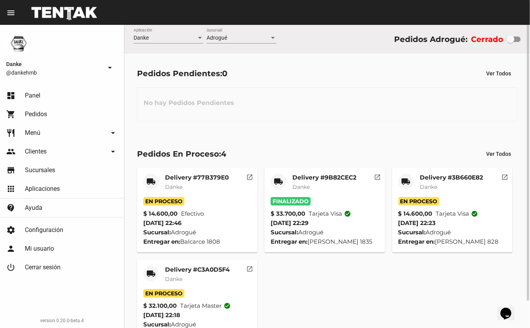
click at [210, 266] on mat-card-title "Delivery #C3A0D5F4" at bounding box center [197, 270] width 65 height 8
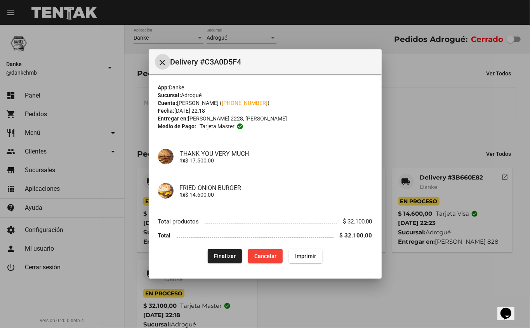
click at [221, 255] on span "Finalizar" at bounding box center [225, 256] width 22 height 6
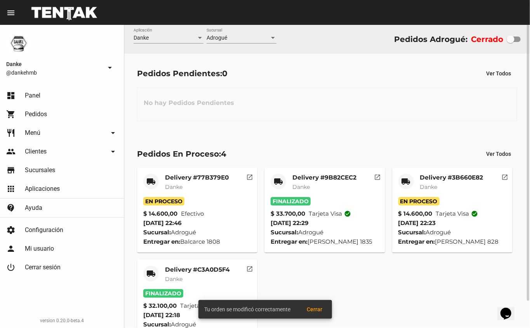
click at [454, 177] on mat-card-title "Delivery #3B660E82" at bounding box center [451, 178] width 63 height 8
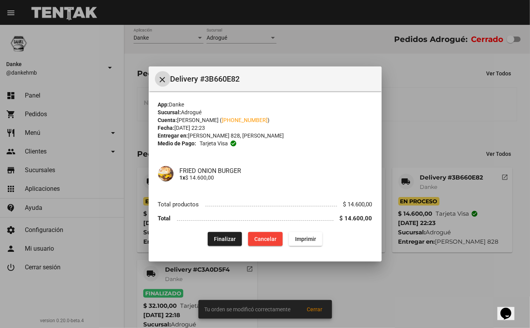
click at [228, 238] on span "Finalizar" at bounding box center [225, 239] width 22 height 6
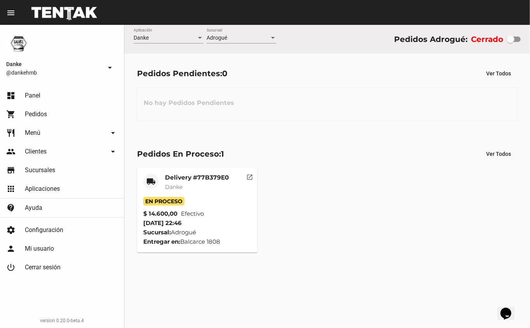
click at [76, 115] on link "shopping_cart Pedidos" at bounding box center [62, 114] width 124 height 19
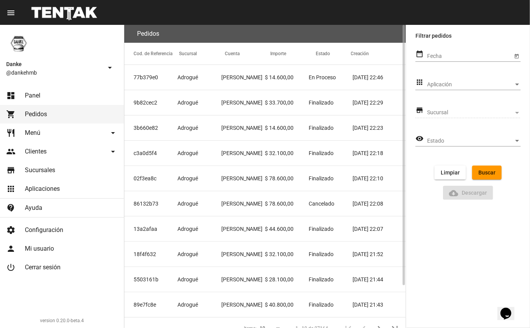
click at [260, 94] on mat-cell "[PERSON_NAME]" at bounding box center [243, 102] width 44 height 25
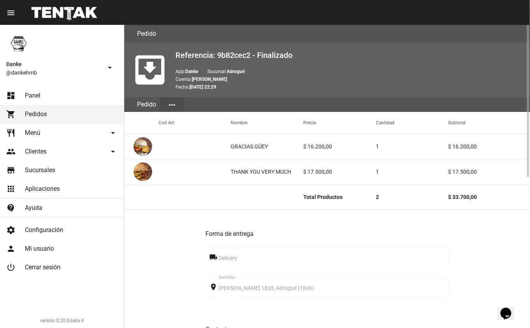
click at [82, 104] on link "dashboard Panel" at bounding box center [62, 95] width 124 height 19
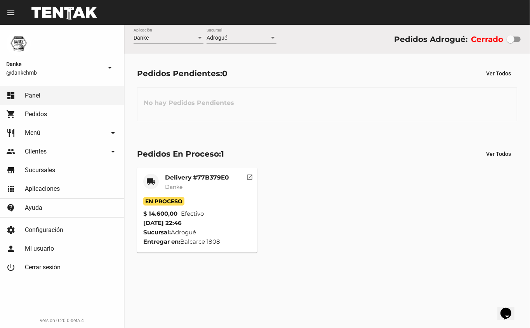
click at [88, 110] on link "shopping_cart Pedidos" at bounding box center [62, 114] width 124 height 19
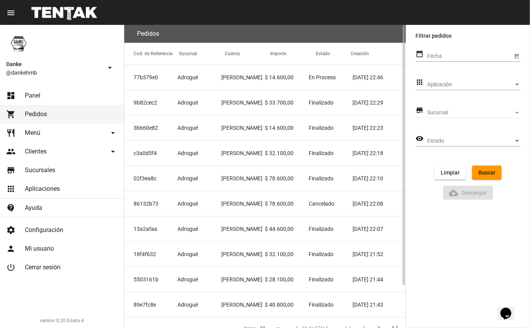
click at [307, 82] on mat-cell "$ 14.600,00" at bounding box center [287, 77] width 44 height 25
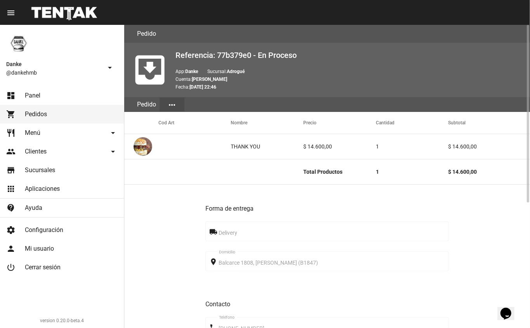
click at [76, 112] on link "shopping_cart Pedidos" at bounding box center [62, 114] width 124 height 19
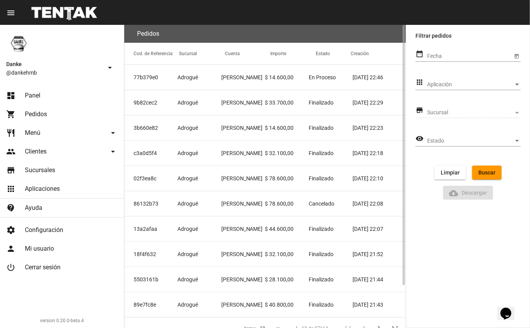
click at [278, 127] on mat-cell "$ 14.600,00" at bounding box center [287, 127] width 44 height 25
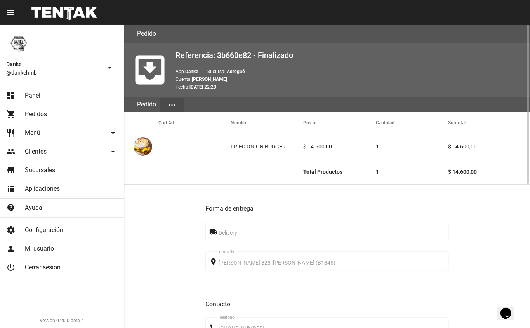
click at [68, 117] on link "shopping_cart Pedidos" at bounding box center [62, 114] width 124 height 19
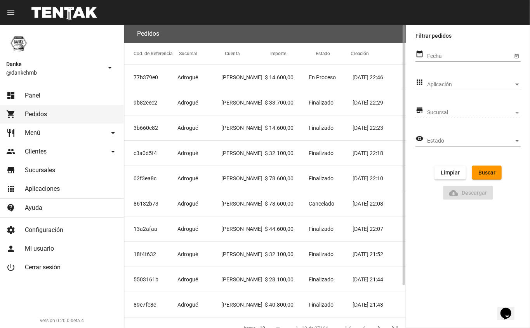
click at [256, 155] on mat-cell "[PERSON_NAME]" at bounding box center [243, 153] width 44 height 25
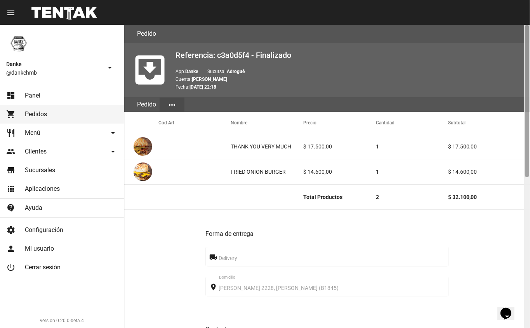
click at [529, 125] on div at bounding box center [527, 101] width 4 height 152
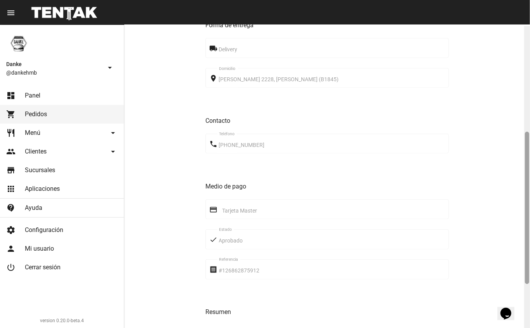
drag, startPoint x: 529, startPoint y: 125, endPoint x: 530, endPoint y: 230, distance: 105.6
click at [530, 230] on div at bounding box center [527, 177] width 6 height 303
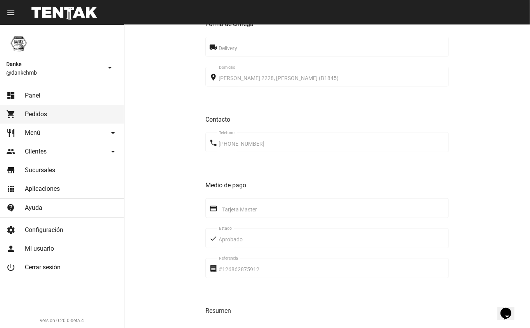
click at [26, 92] on span "Panel" at bounding box center [33, 96] width 16 height 8
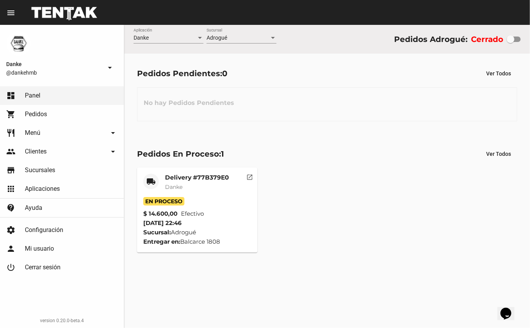
click at [209, 187] on mat-card-subtitle "Danke" at bounding box center [197, 187] width 64 height 8
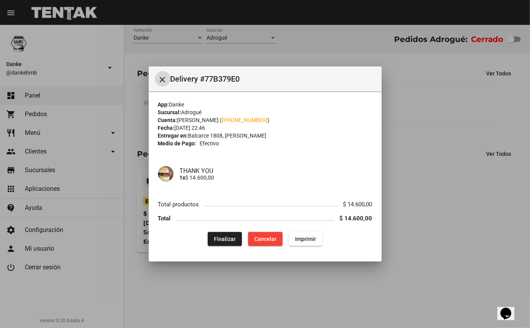
click at [224, 236] on span "Finalizar" at bounding box center [225, 239] width 22 height 6
